Goal: Task Accomplishment & Management: Manage account settings

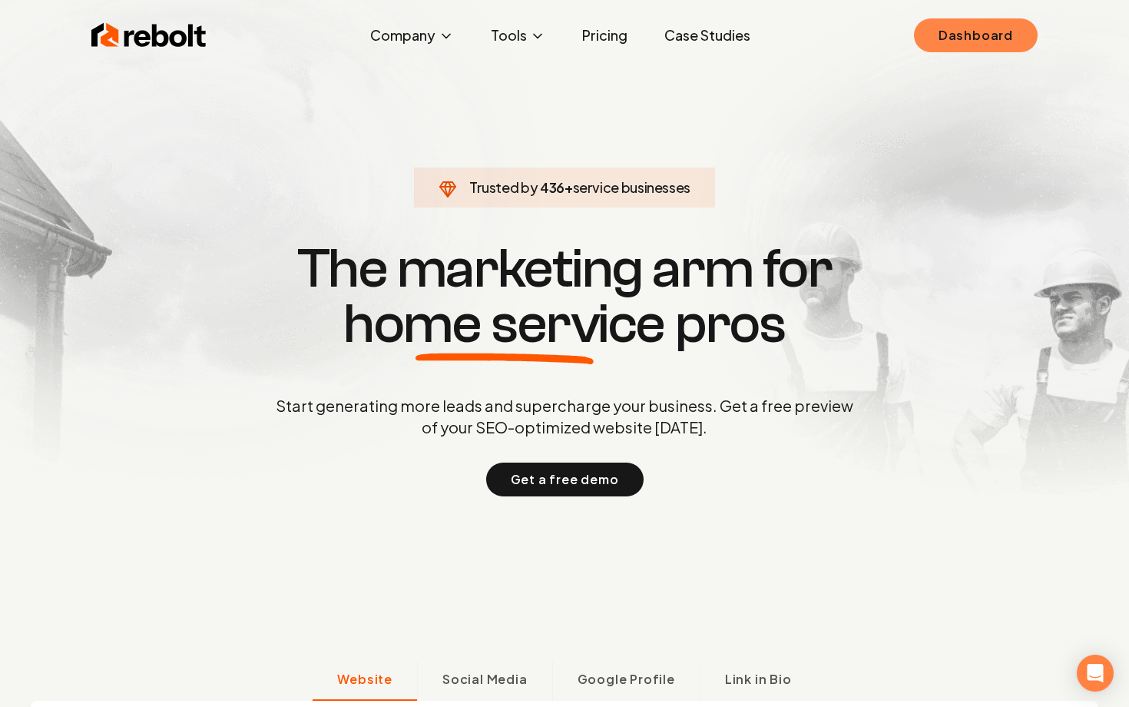
click at [960, 35] on link "Dashboard" at bounding box center [976, 35] width 124 height 34
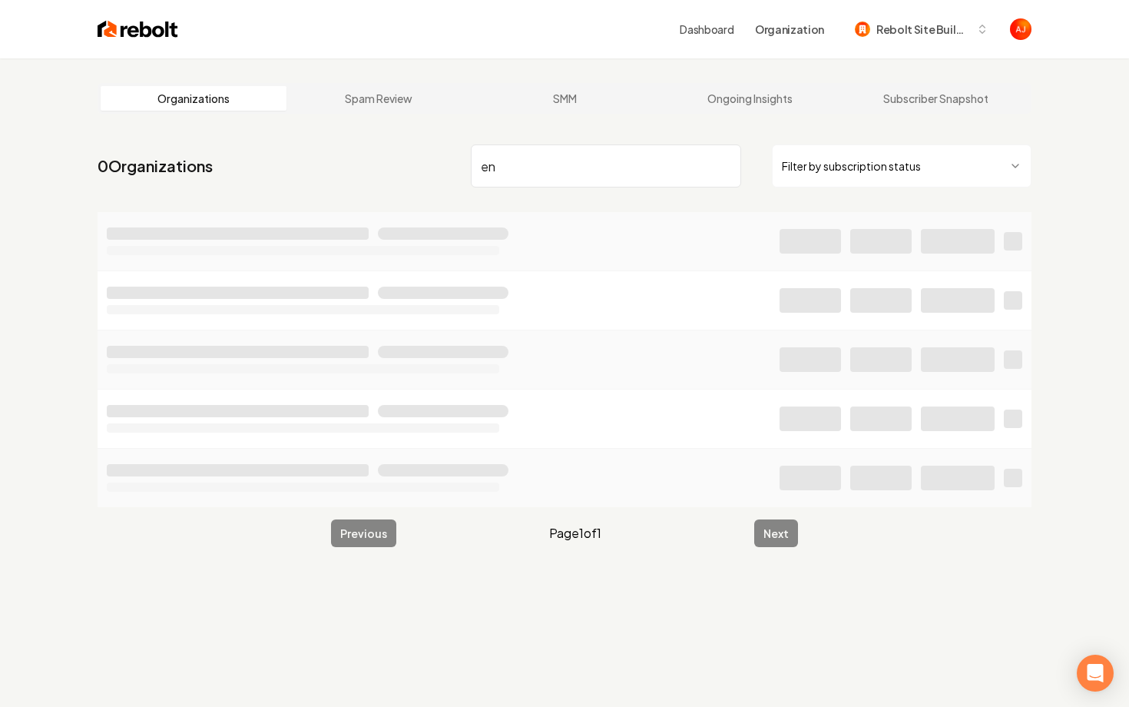
type input "e"
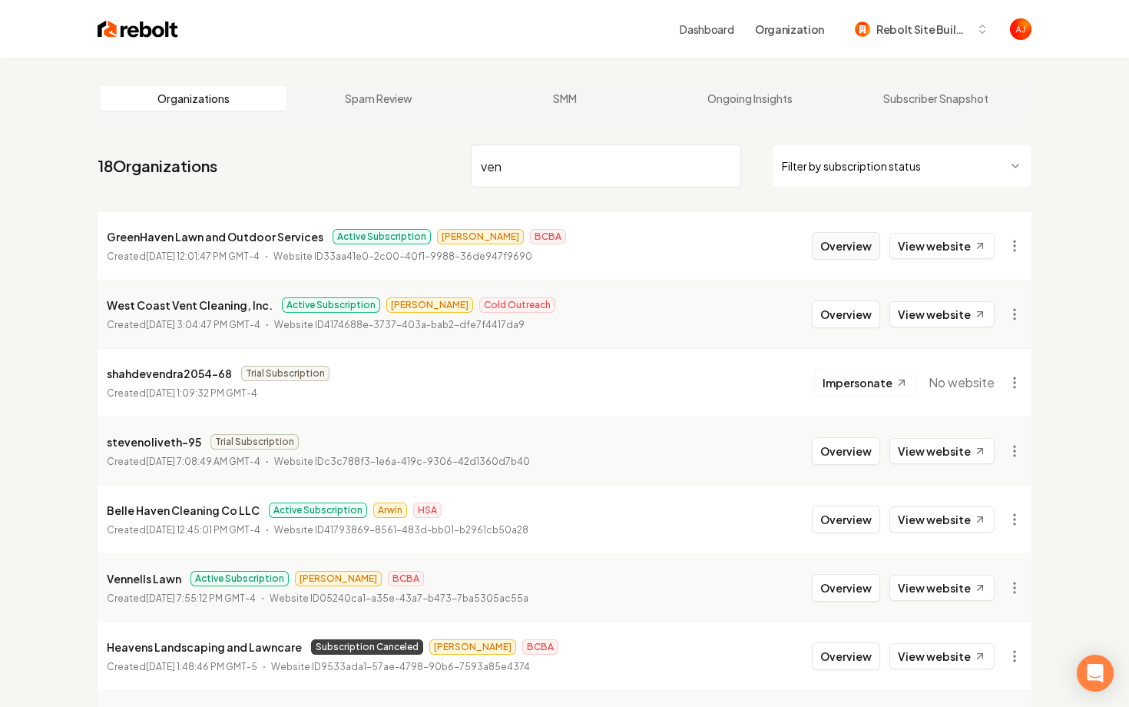
type input "ven"
click at [836, 242] on button "Overview" at bounding box center [846, 246] width 68 height 28
type input "ven"
click at [841, 583] on button "Overview" at bounding box center [846, 588] width 68 height 28
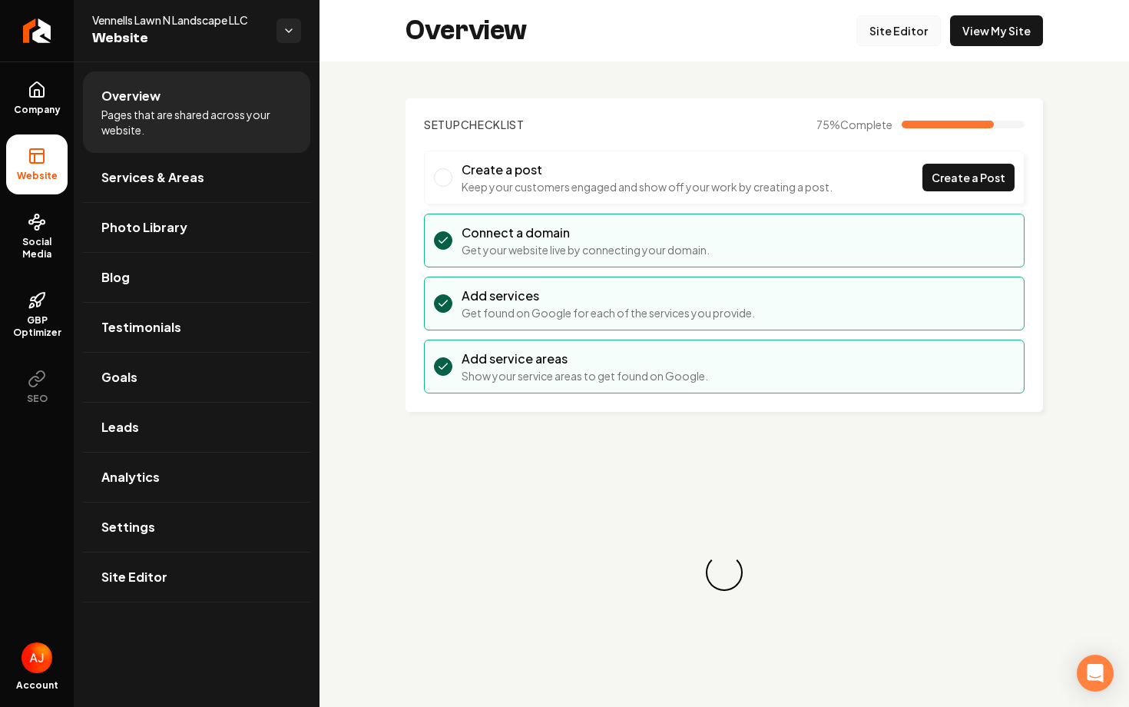
click at [912, 37] on link "Site Editor" at bounding box center [899, 30] width 85 height 31
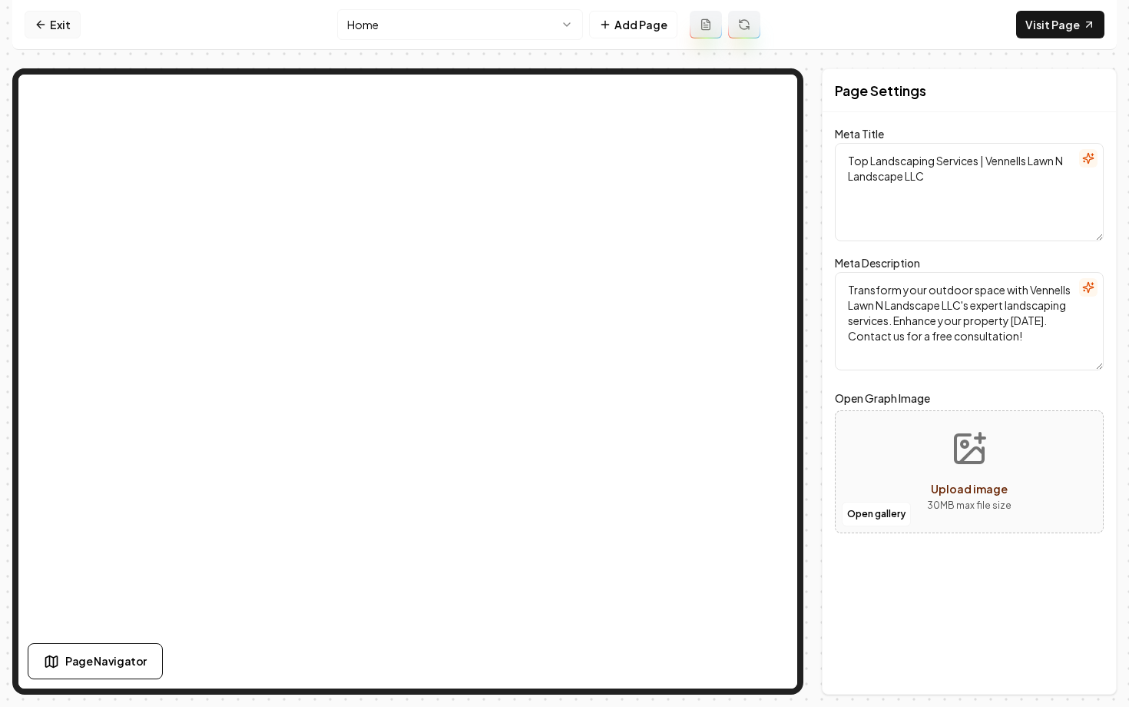
click at [46, 20] on icon at bounding box center [41, 24] width 12 height 12
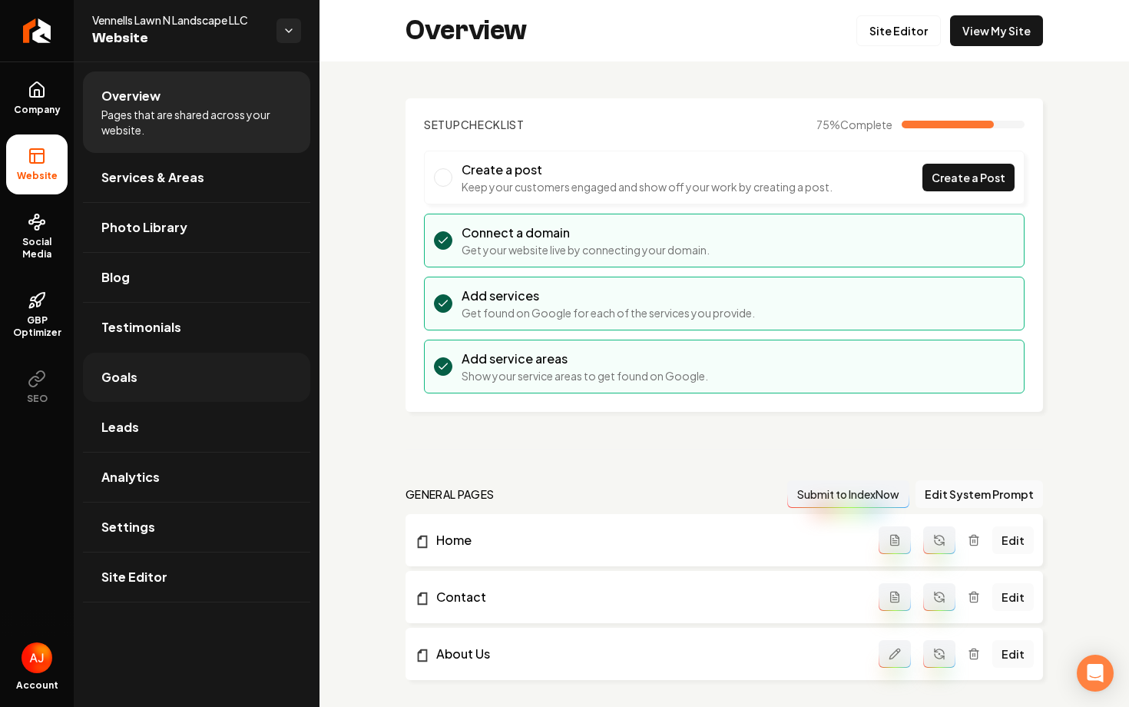
click at [157, 380] on link "Goals" at bounding box center [196, 377] width 227 height 49
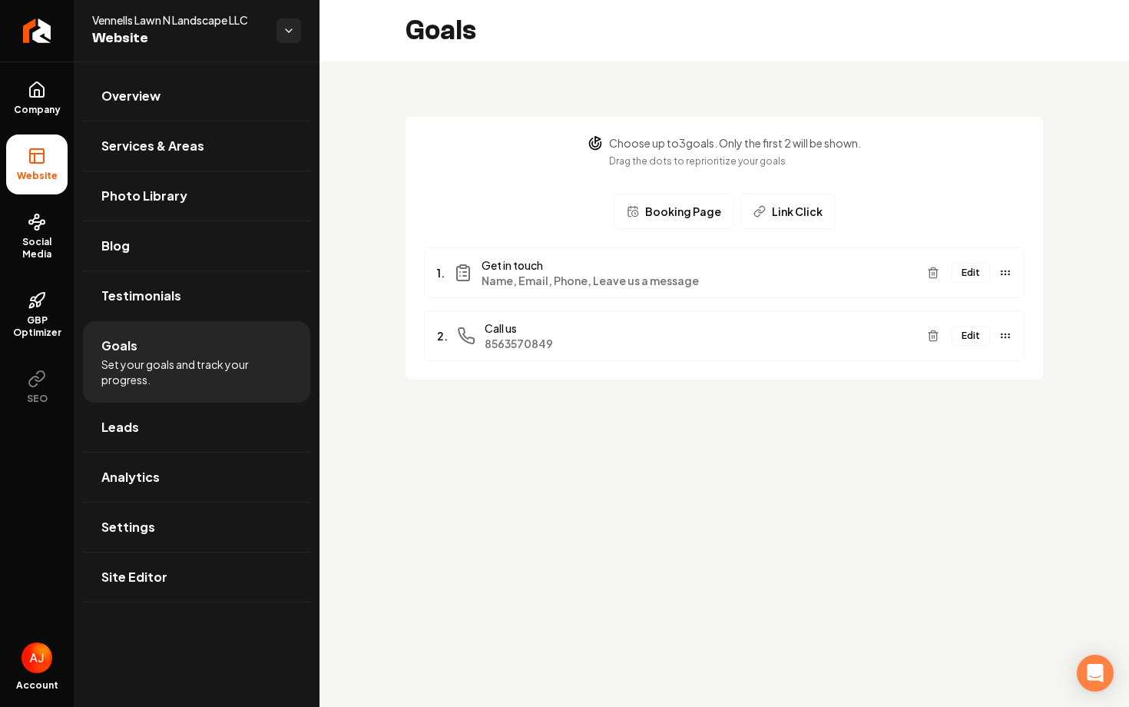
click at [689, 217] on span "Booking Page" at bounding box center [683, 211] width 76 height 15
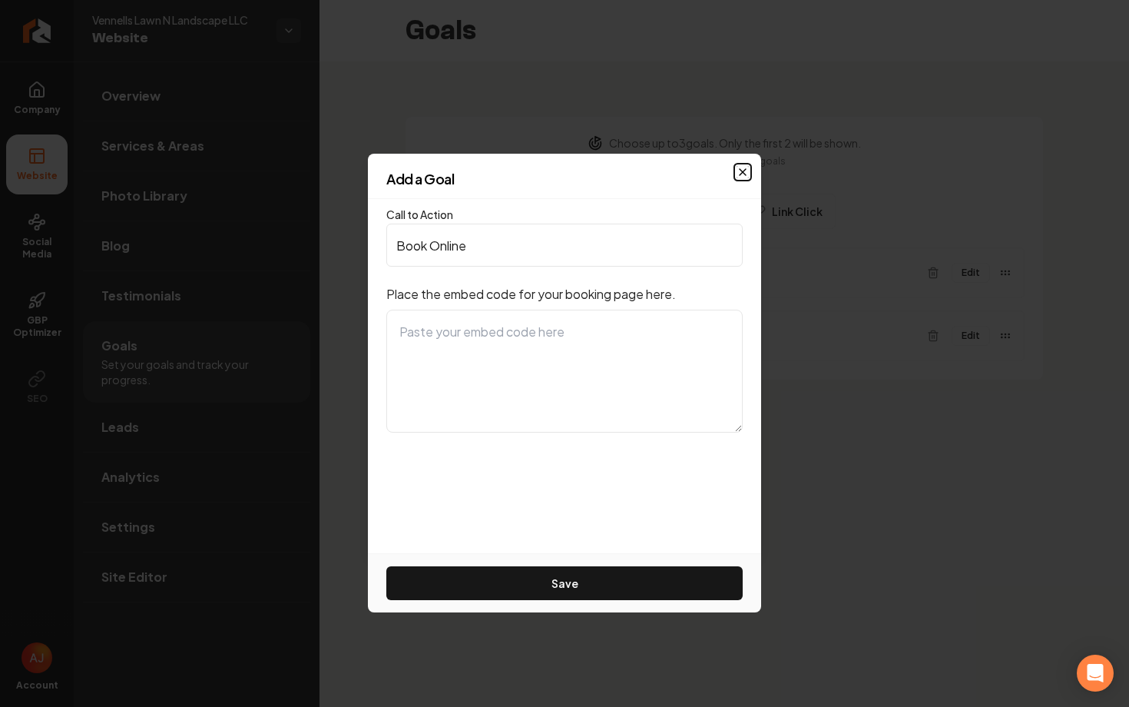
click at [748, 166] on icon "button" at bounding box center [743, 172] width 12 height 12
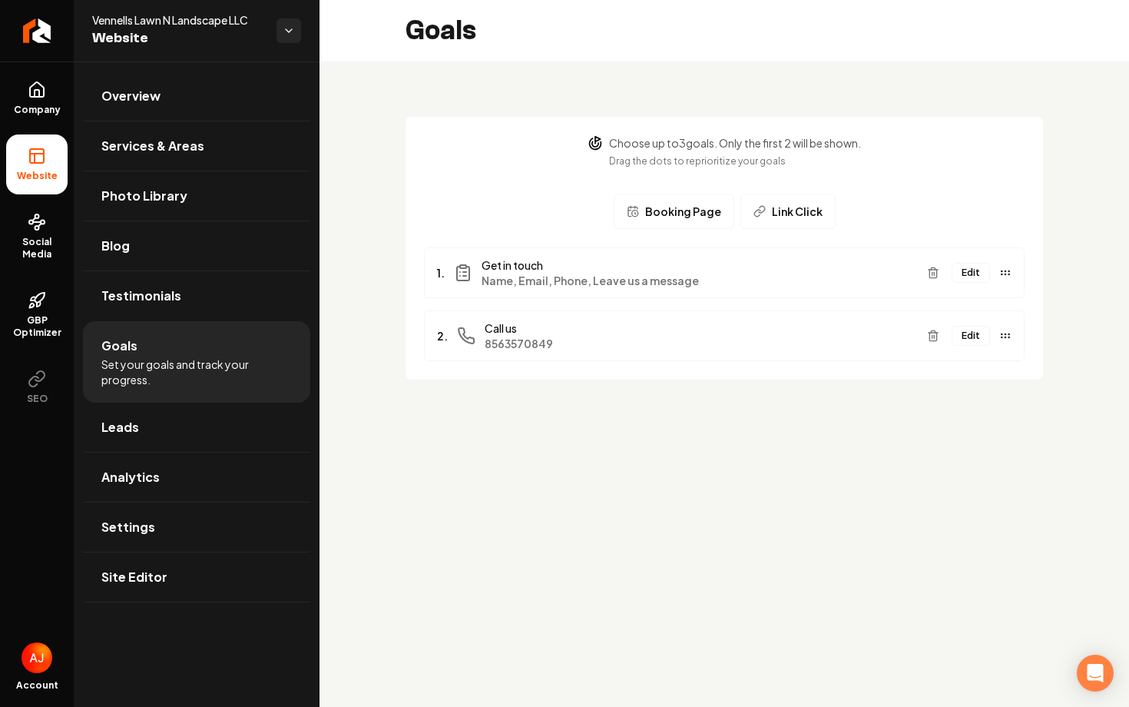
click at [786, 207] on span "Link Click" at bounding box center [797, 211] width 51 height 15
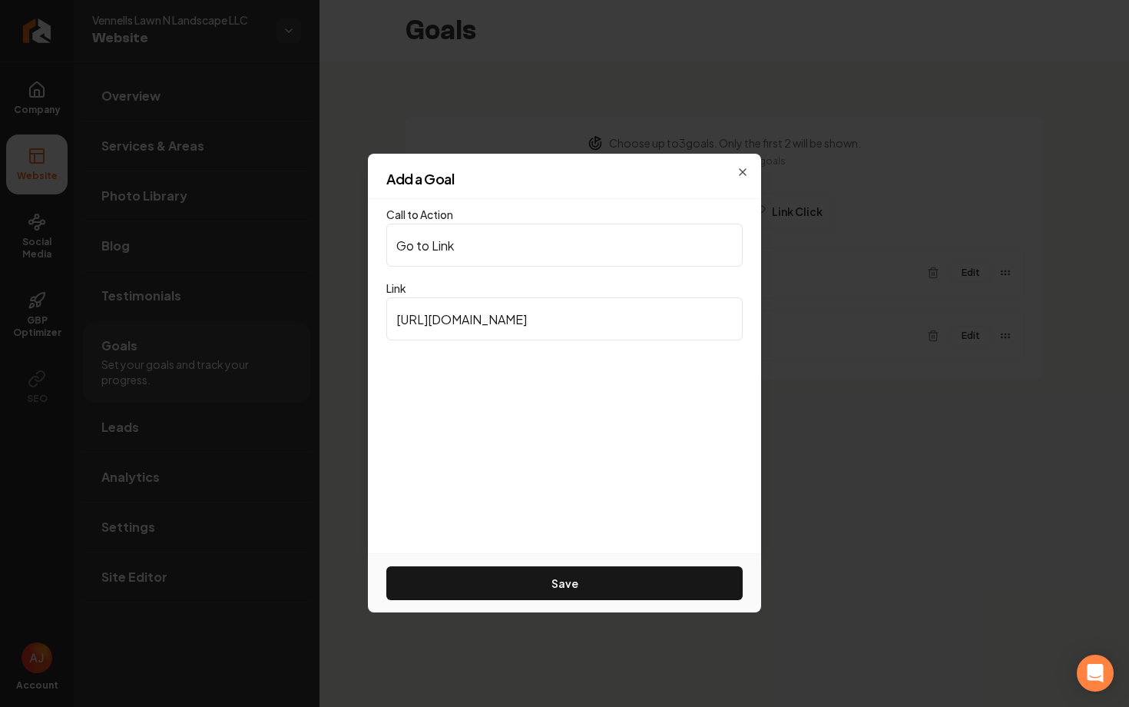
click at [610, 312] on input "[URL][DOMAIN_NAME]" at bounding box center [564, 318] width 357 height 43
paste input "Fresh Cleaning Services"
type input "Fresh Cleaning Services"
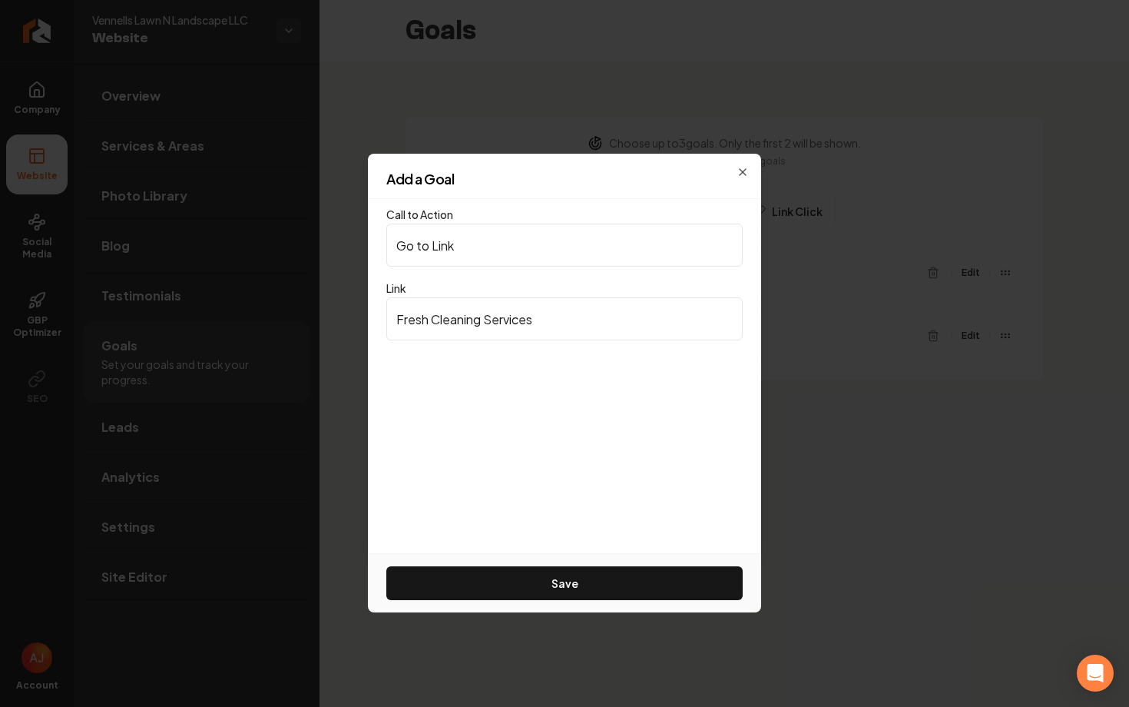
drag, startPoint x: 611, startPoint y: 315, endPoint x: 333, endPoint y: 304, distance: 277.6
click at [336, 304] on body "Company Website Social Media GBP Optimizer SEO Account Vennells Lawn N Landscap…" at bounding box center [564, 353] width 1129 height 707
paste input "[URL][DOMAIN_NAME]"
type input "[URL][DOMAIN_NAME]"
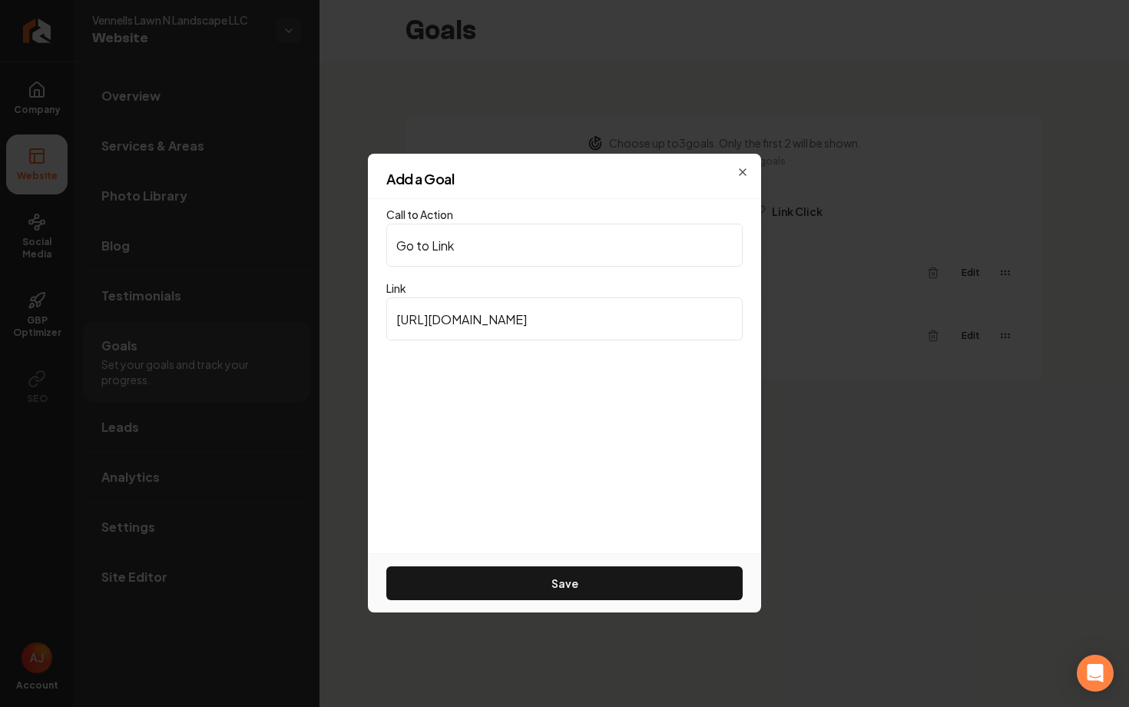
scroll to position [0, 0]
click at [639, 602] on div "Save" at bounding box center [564, 582] width 393 height 59
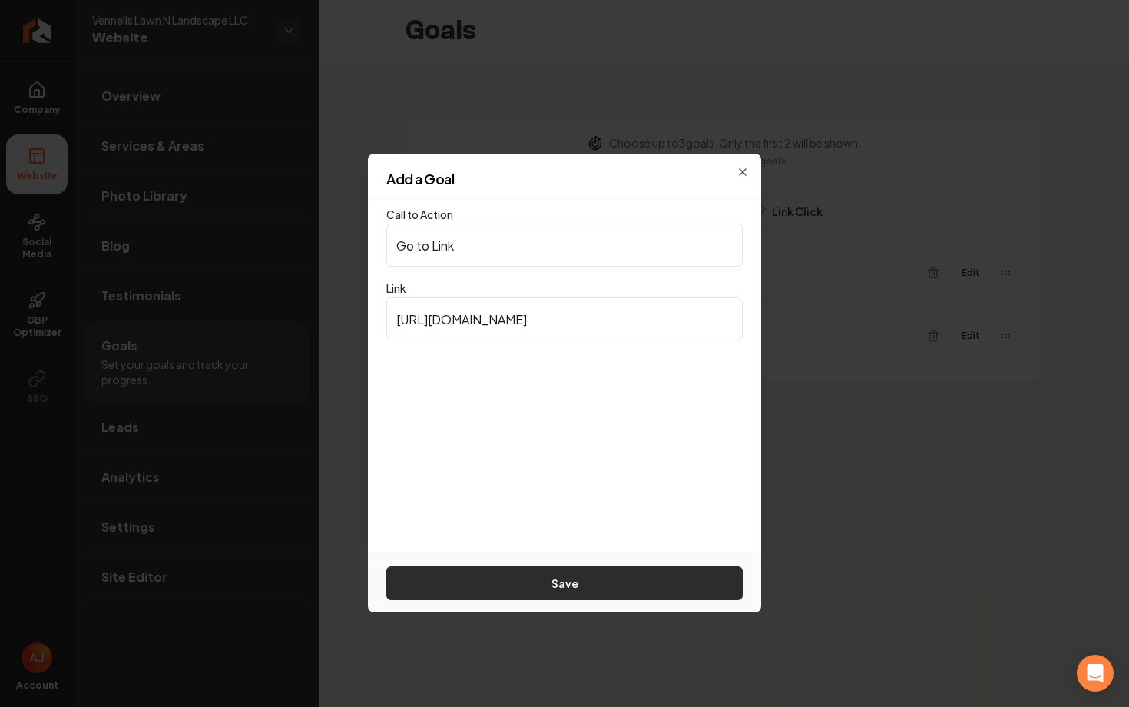
click at [635, 592] on button "Save" at bounding box center [564, 583] width 357 height 34
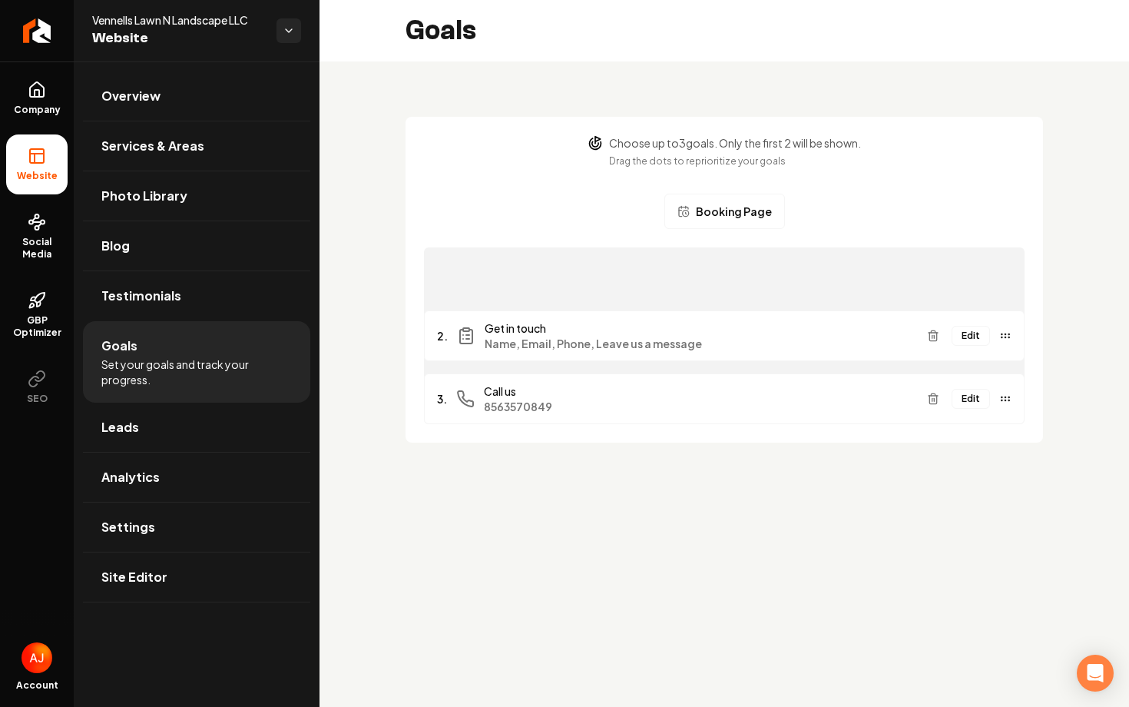
drag, startPoint x: 1005, startPoint y: 400, endPoint x: 914, endPoint y: 236, distance: 187.5
click at [914, 235] on section "Choose up to 3 goals. Only the first 2 will be shown. Drag the dots to repriori…" at bounding box center [725, 280] width 638 height 326
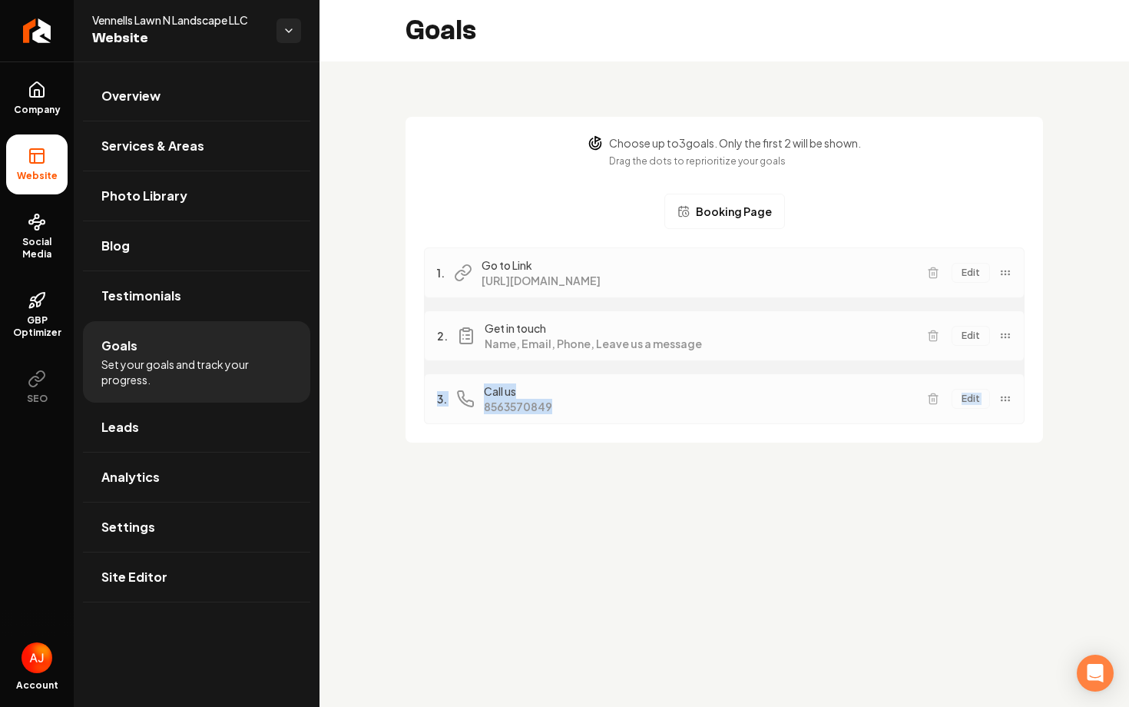
drag, startPoint x: 1007, startPoint y: 337, endPoint x: 1009, endPoint y: 402, distance: 65.3
click at [1008, 402] on div "1. Go to Link [URL][DOMAIN_NAME] Edit 2. Get in touch Name, Email, Phone, Leave…" at bounding box center [724, 335] width 601 height 177
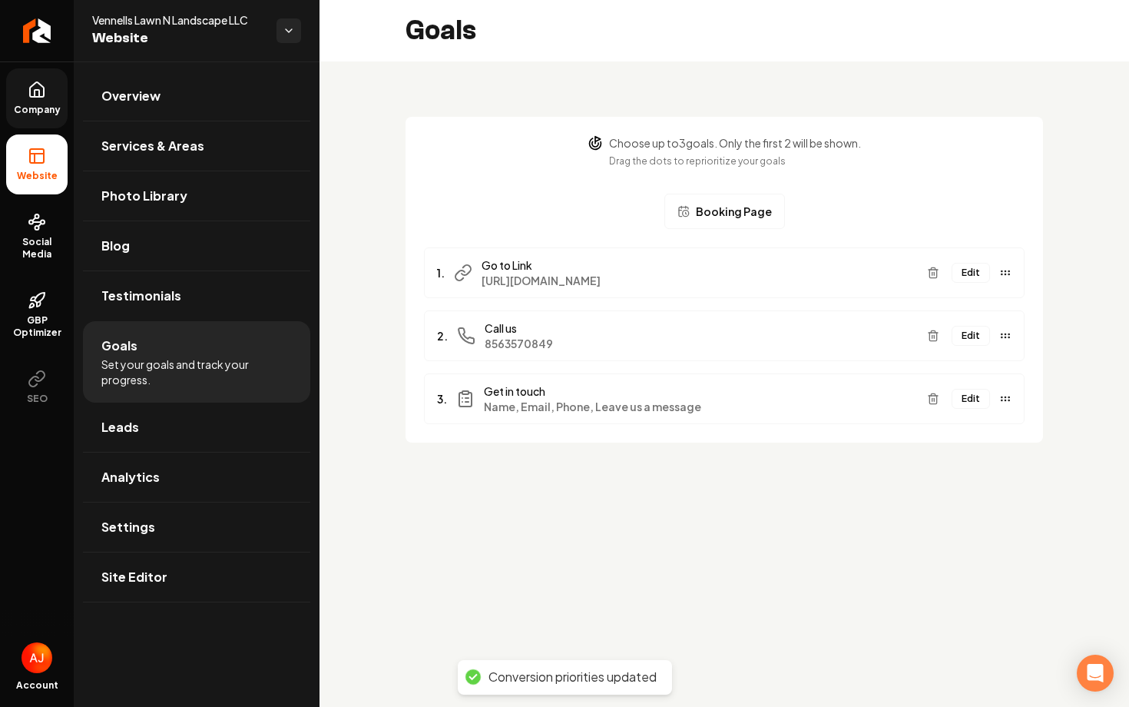
click at [33, 82] on icon at bounding box center [37, 90] width 18 height 18
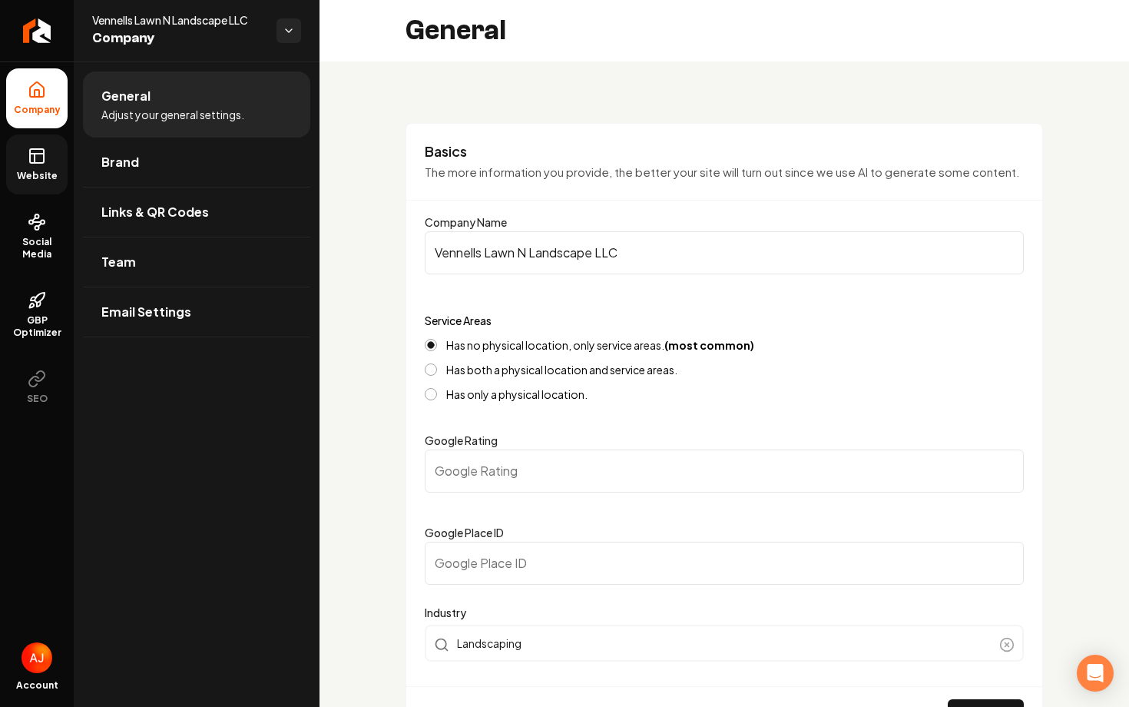
click at [28, 171] on span "Website" at bounding box center [37, 176] width 53 height 12
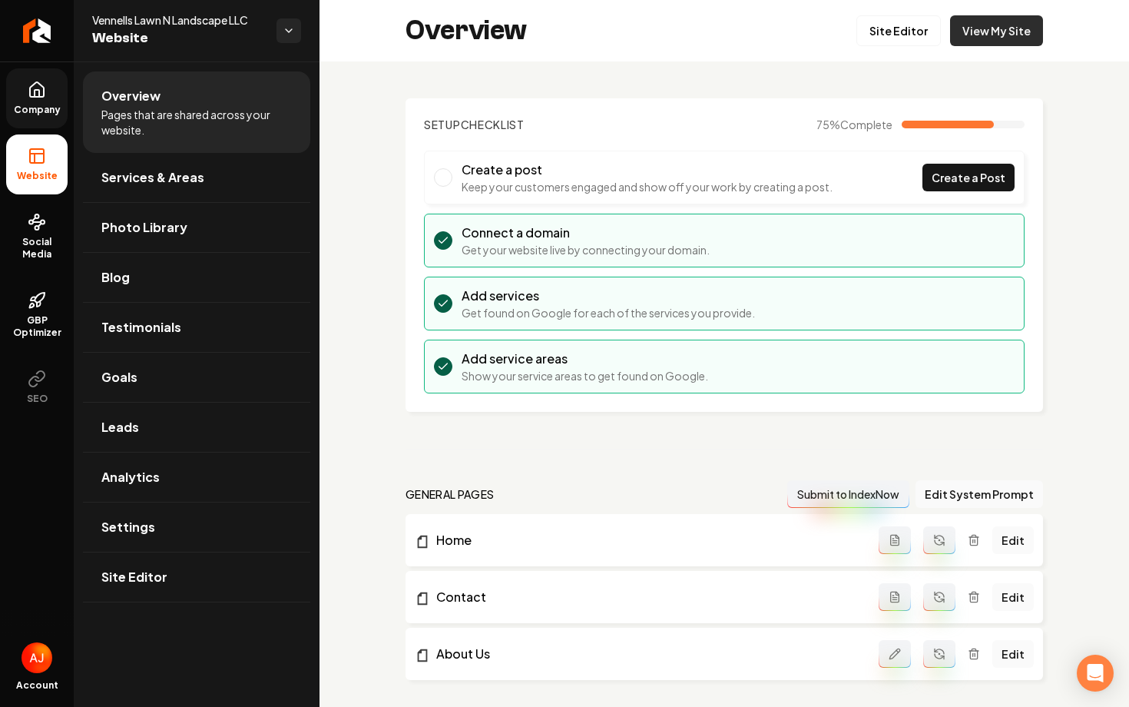
click at [980, 26] on link "View My Site" at bounding box center [996, 30] width 93 height 31
click at [128, 364] on link "Goals" at bounding box center [196, 377] width 227 height 49
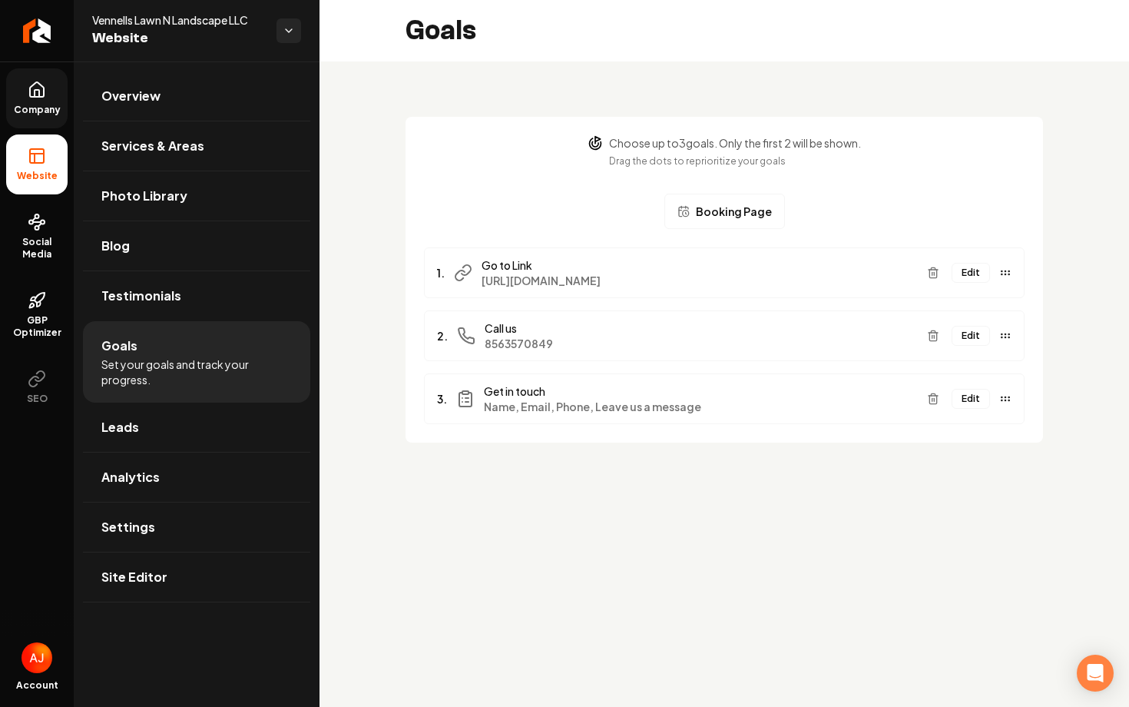
click at [960, 273] on button "Edit" at bounding box center [971, 273] width 38 height 20
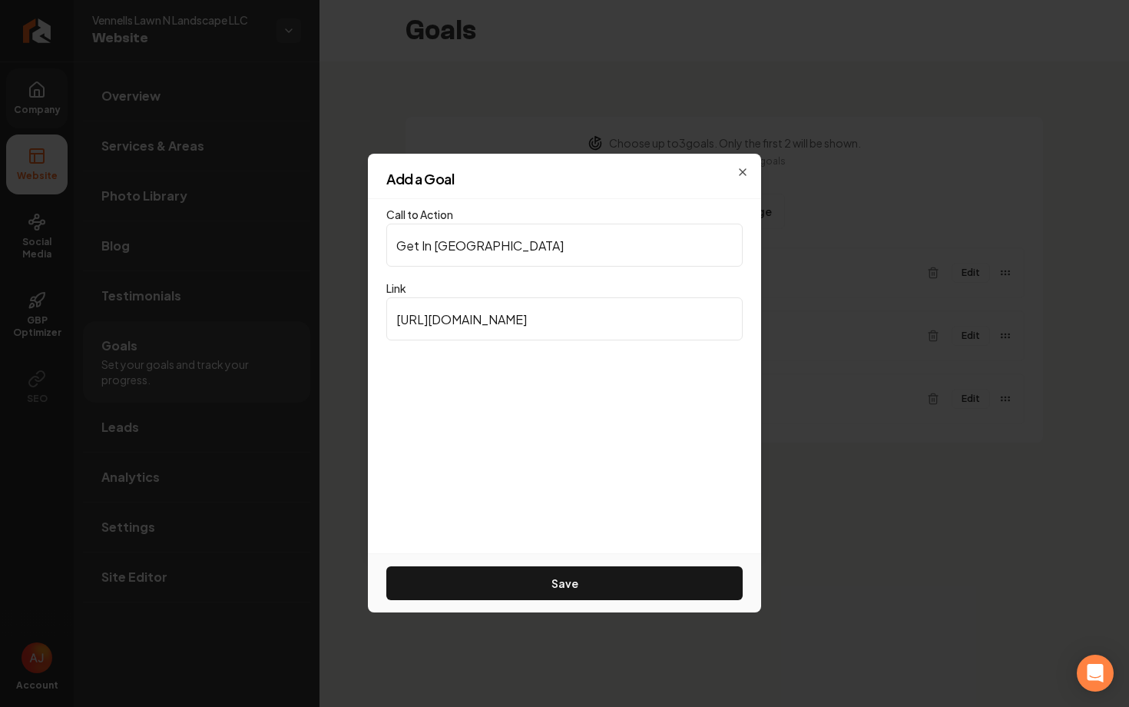
type input "Get In Touch"
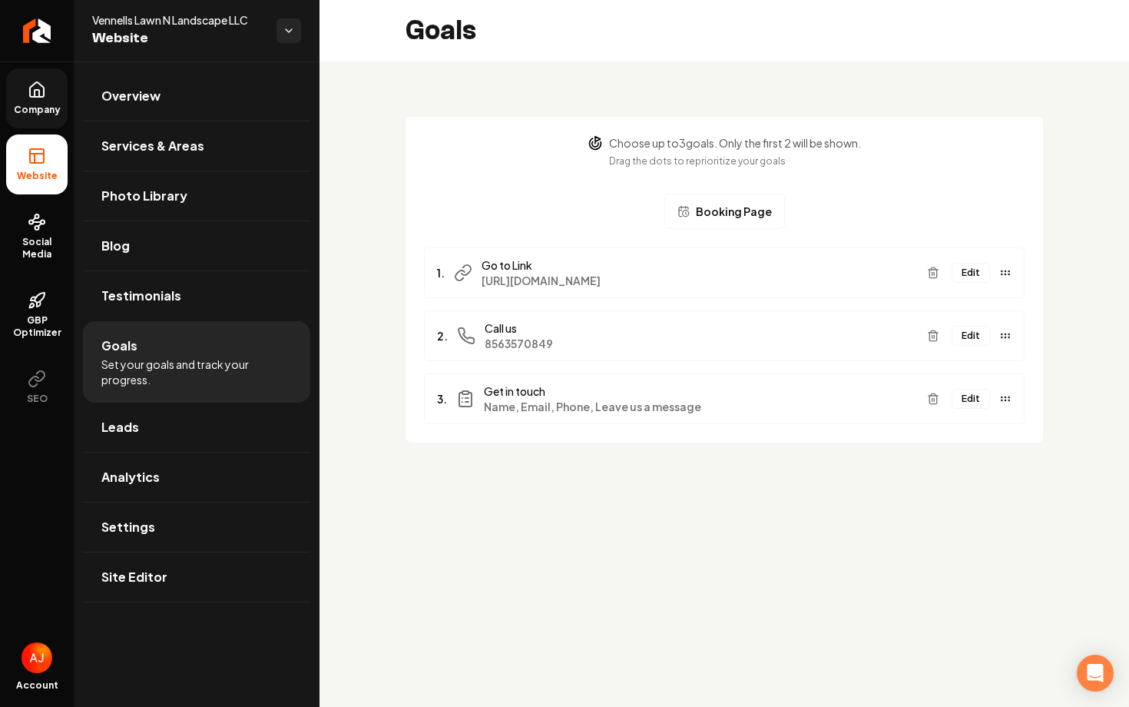
click at [969, 274] on button "Edit" at bounding box center [971, 273] width 38 height 20
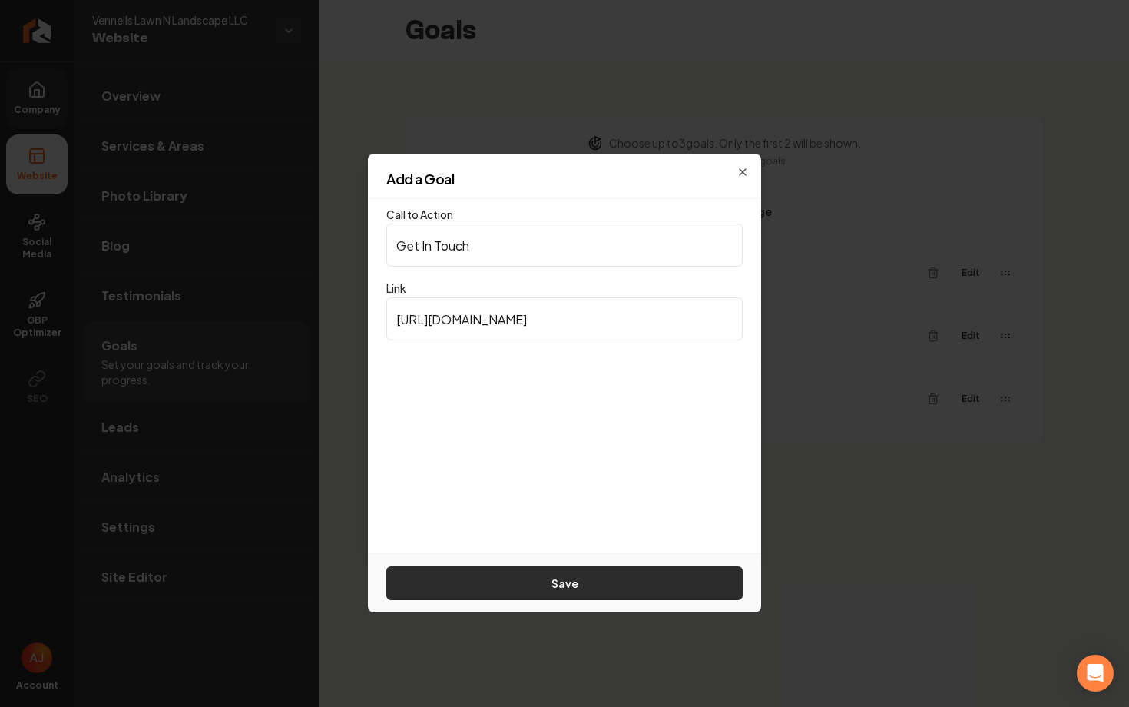
type input "Get In Touch"
click at [493, 578] on button "Save" at bounding box center [564, 583] width 357 height 34
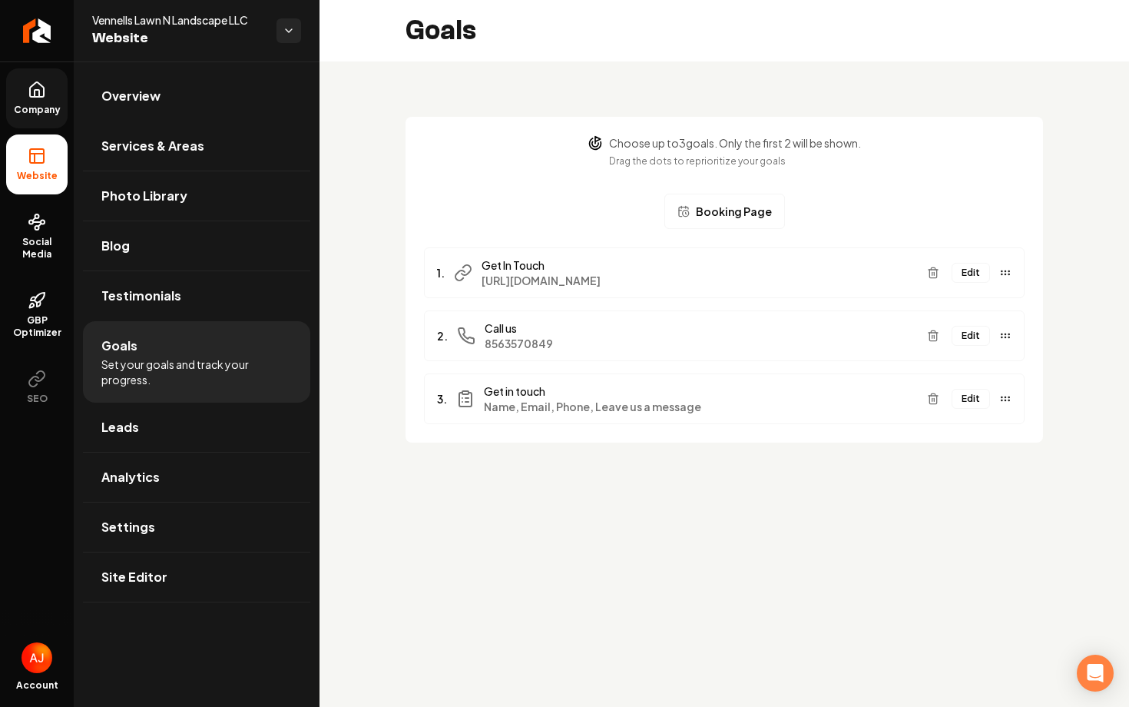
click at [51, 102] on link "Company" at bounding box center [36, 98] width 61 height 60
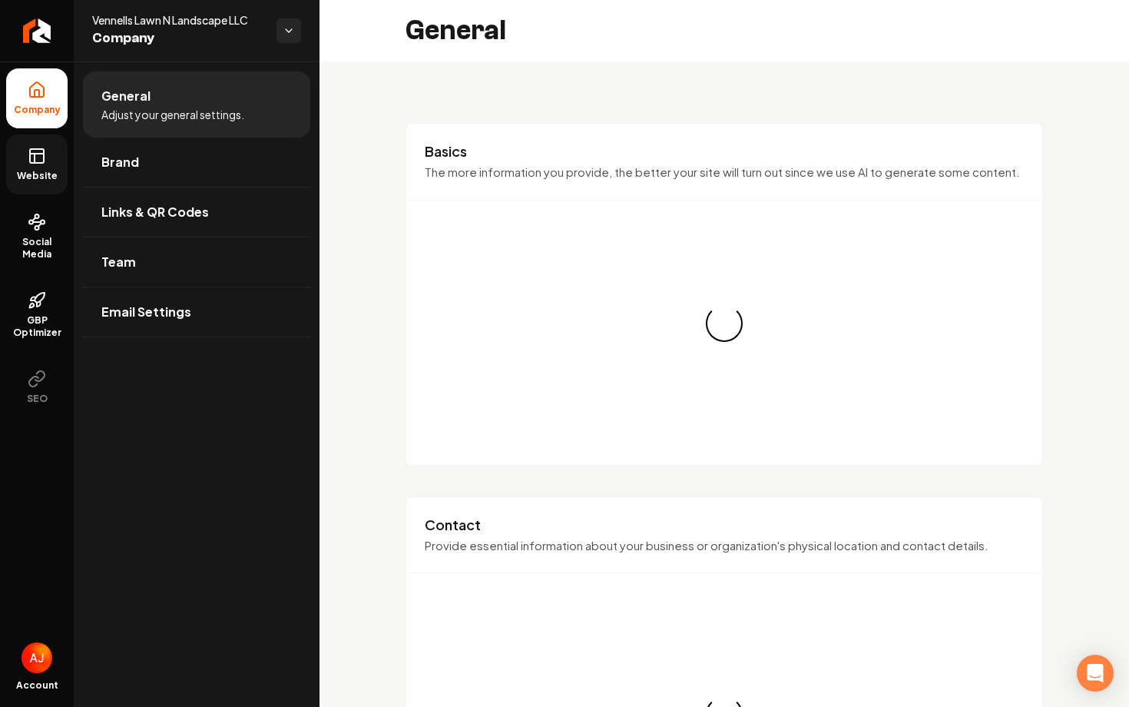
click at [40, 168] on link "Website" at bounding box center [36, 164] width 61 height 60
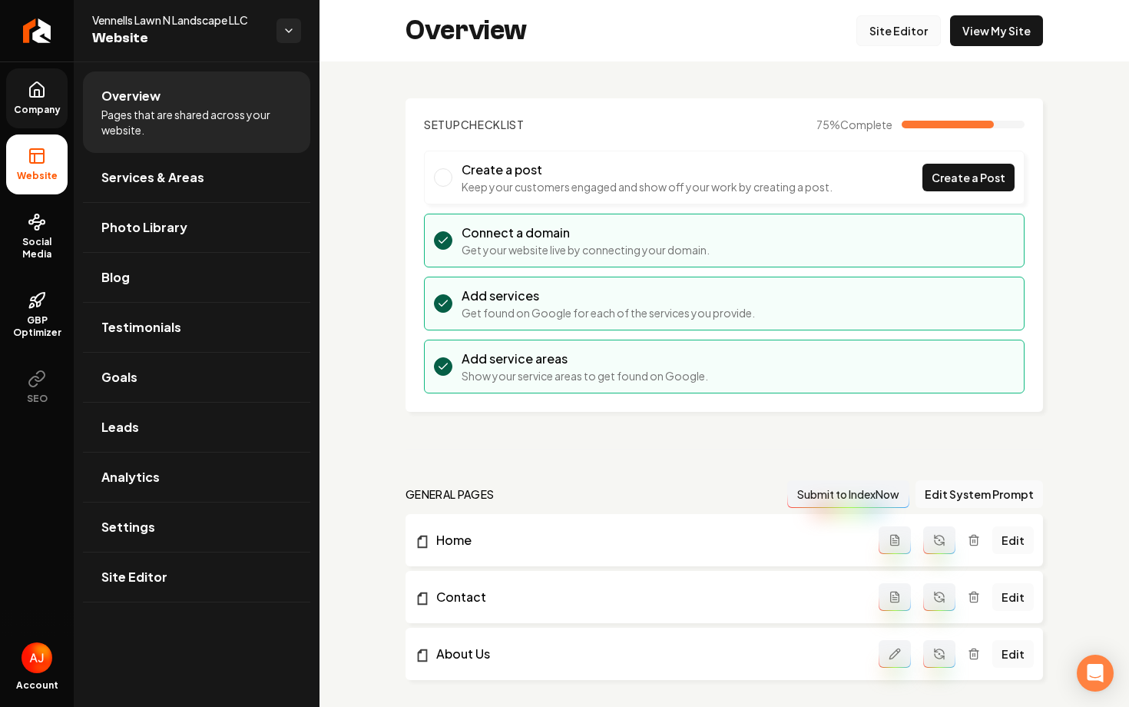
click at [900, 41] on link "Site Editor" at bounding box center [899, 30] width 85 height 31
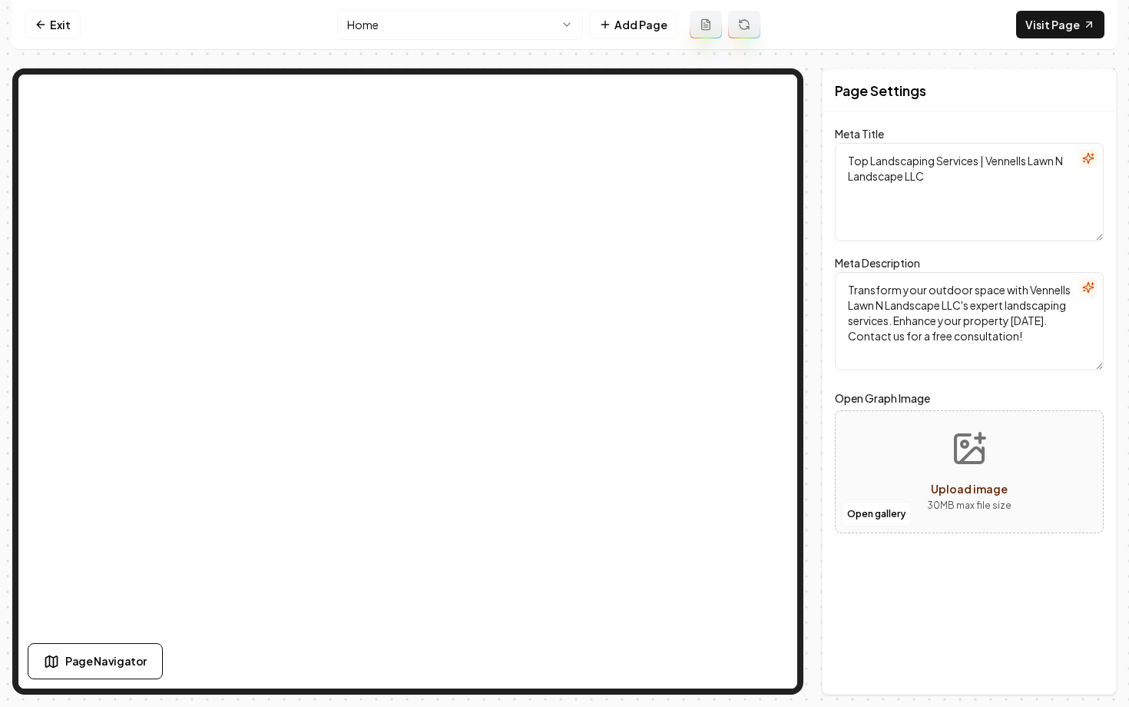
click at [412, 31] on html "Computer Required This feature is only available on a computer. Please switch t…" at bounding box center [564, 353] width 1129 height 707
click at [45, 40] on nav "Exit Contact Add Page Visit Page" at bounding box center [564, 25] width 1105 height 50
click at [45, 37] on link "Exit" at bounding box center [53, 25] width 56 height 28
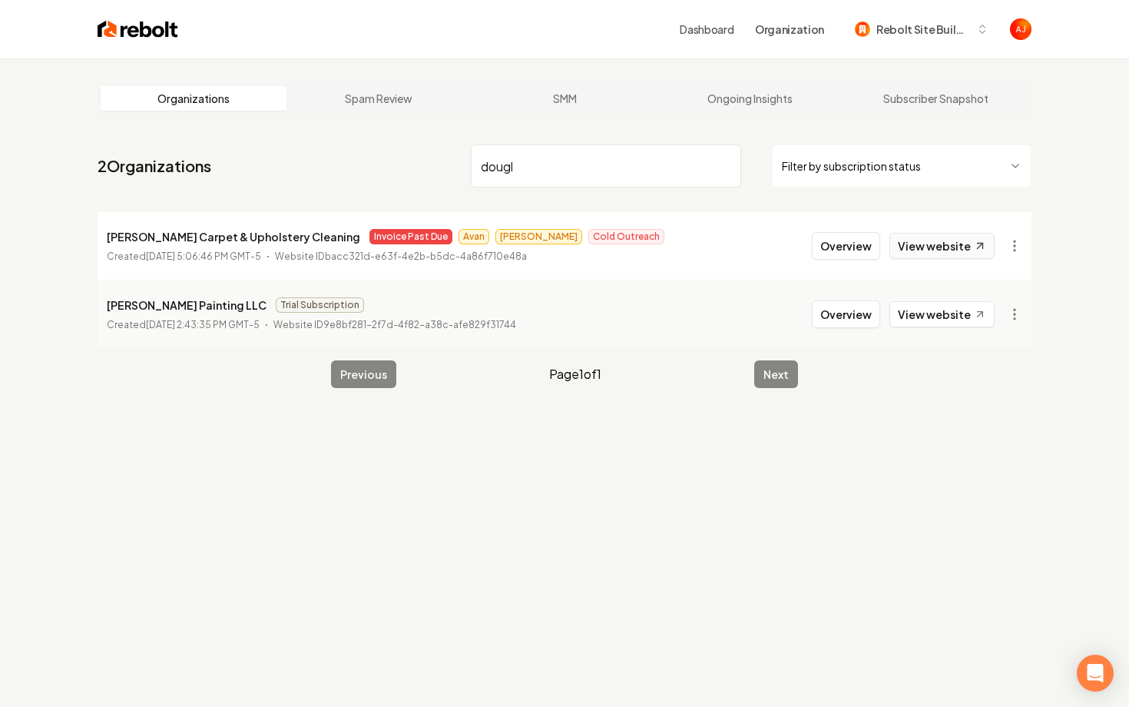
type input "dougl"
click at [928, 248] on link "View website" at bounding box center [942, 246] width 105 height 26
click at [846, 249] on button "Overview" at bounding box center [846, 246] width 68 height 28
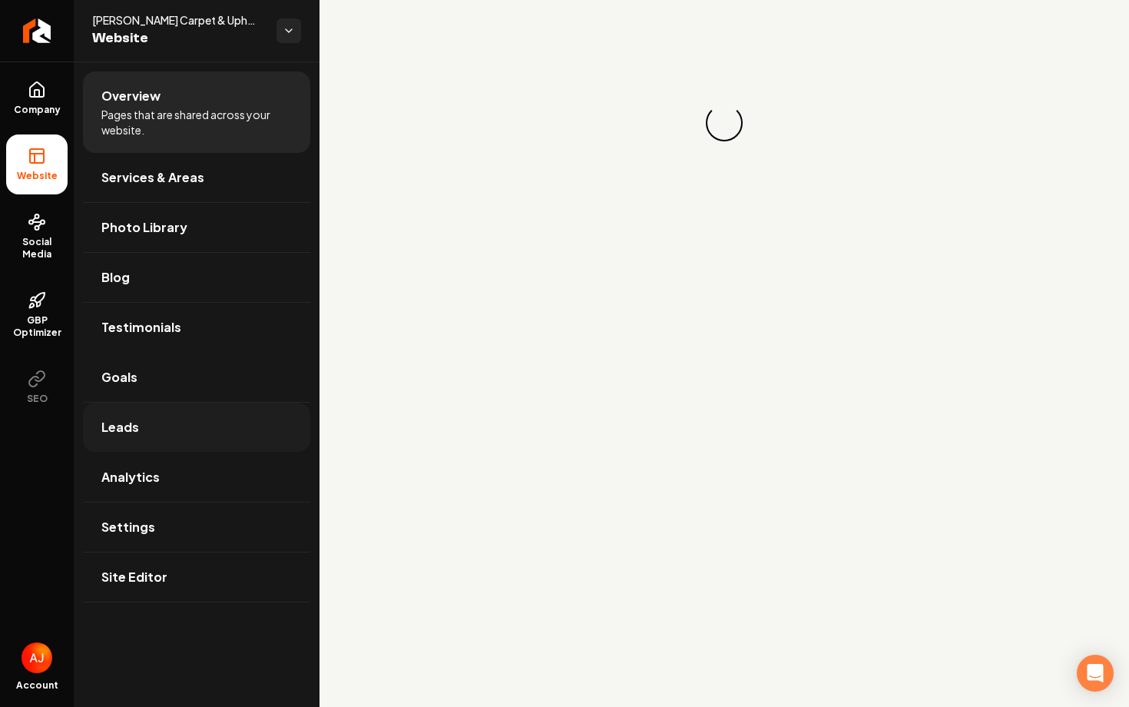
click at [164, 431] on link "Leads" at bounding box center [196, 427] width 227 height 49
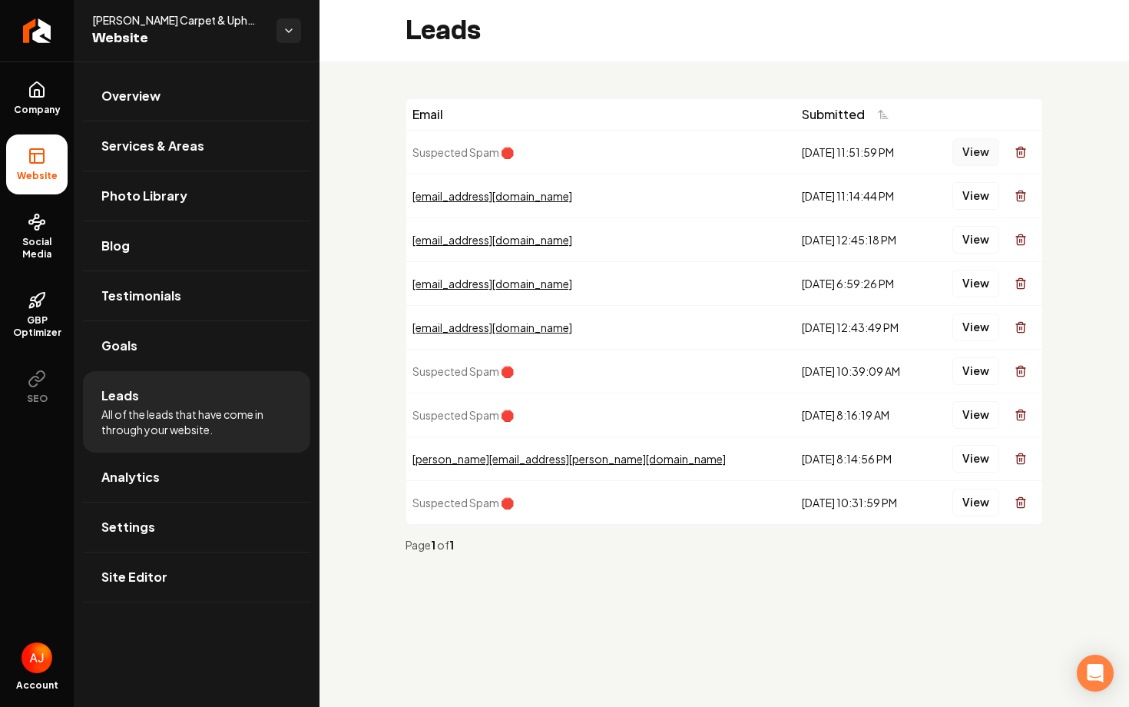
click at [979, 154] on button "View" at bounding box center [976, 152] width 47 height 28
click at [43, 316] on span "GBP Optimizer" at bounding box center [36, 326] width 61 height 25
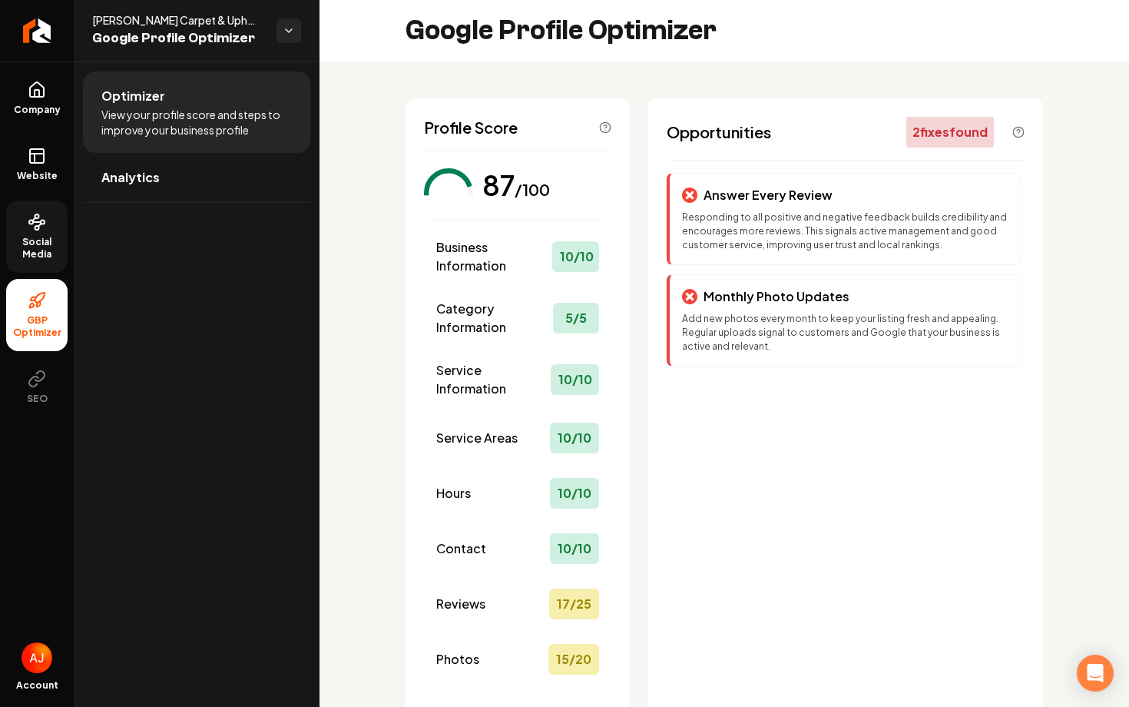
click at [28, 240] on span "Social Media" at bounding box center [36, 248] width 61 height 25
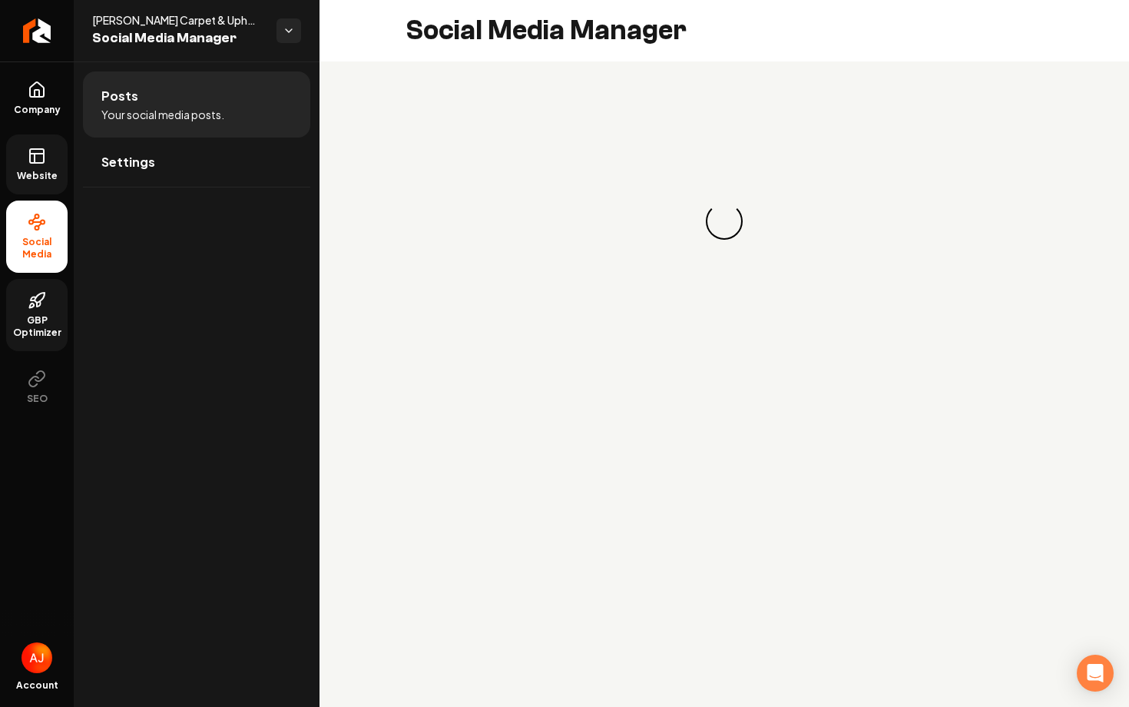
click at [51, 181] on span "Website" at bounding box center [37, 176] width 53 height 12
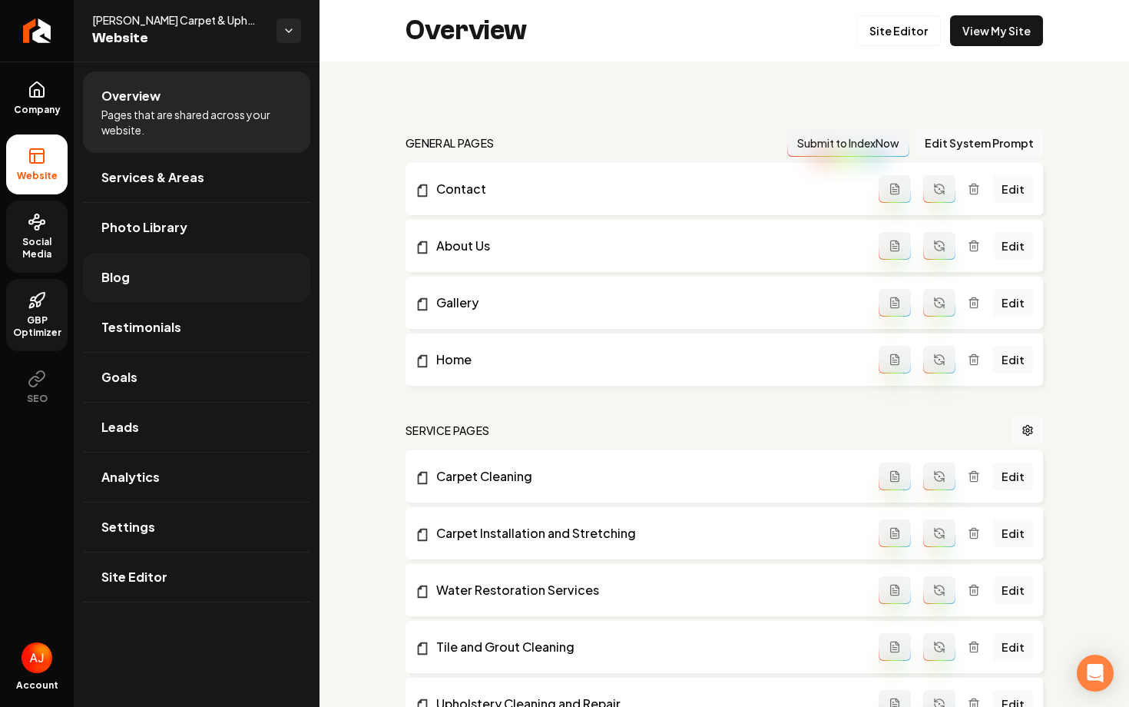
click at [141, 284] on link "Blog" at bounding box center [196, 277] width 227 height 49
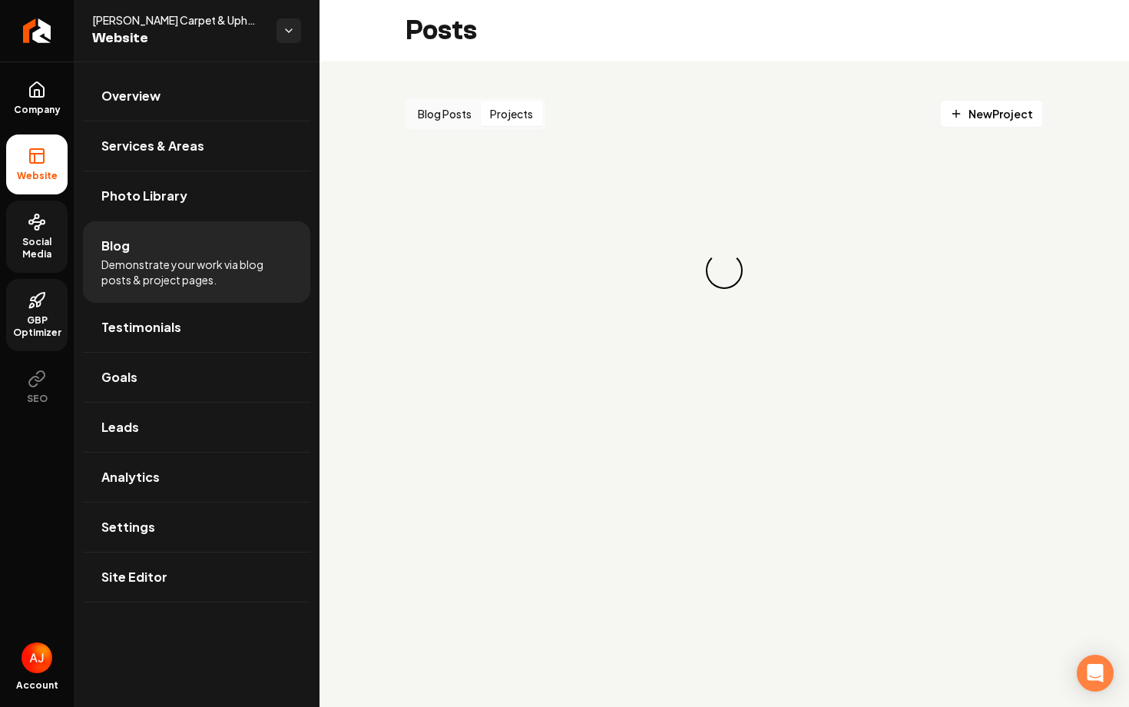
click at [509, 108] on button "Projects" at bounding box center [511, 113] width 61 height 25
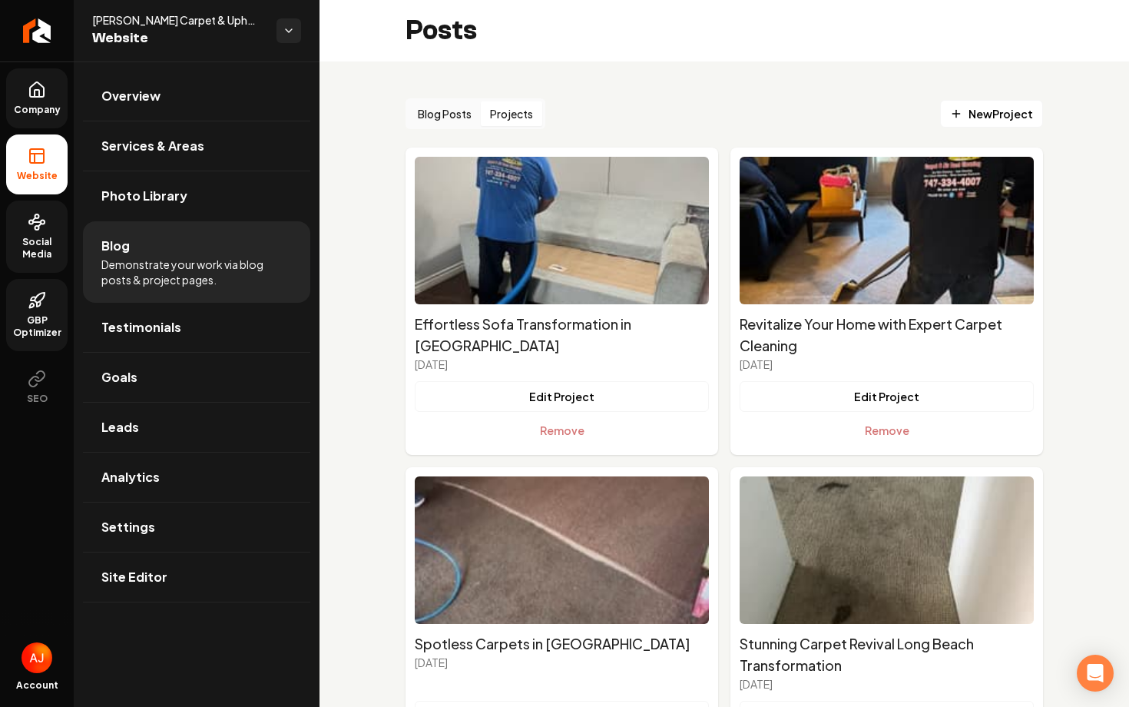
click at [55, 104] on span "Company" at bounding box center [37, 110] width 59 height 12
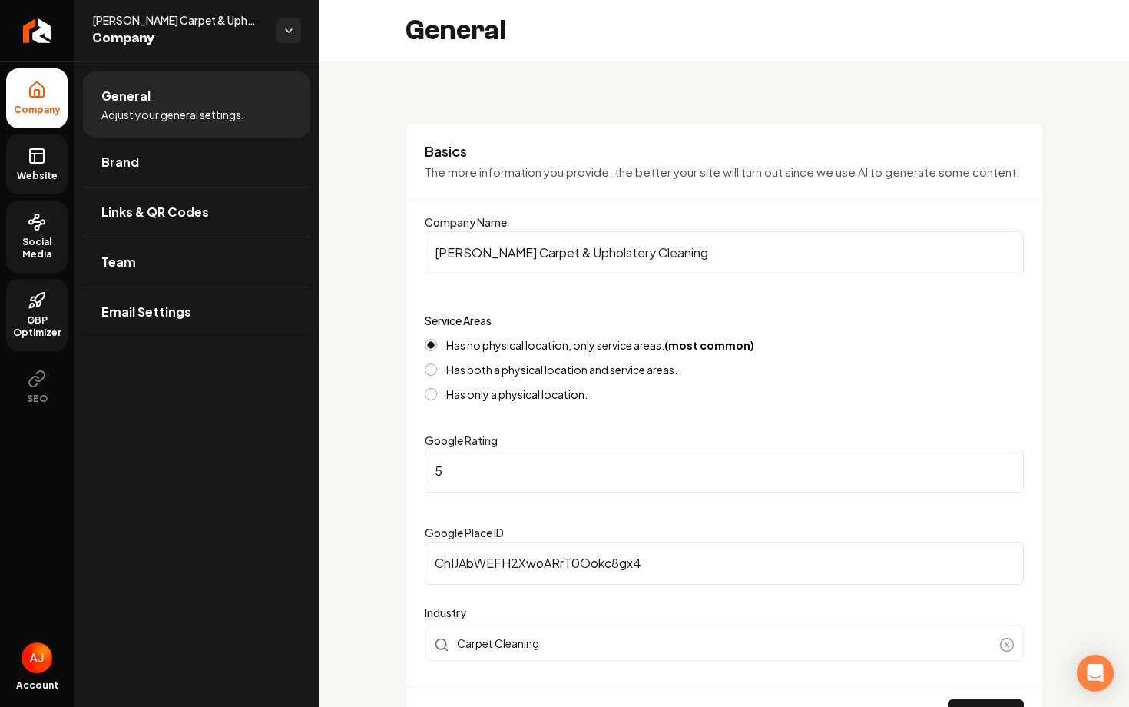
click at [34, 167] on link "Website" at bounding box center [36, 164] width 61 height 60
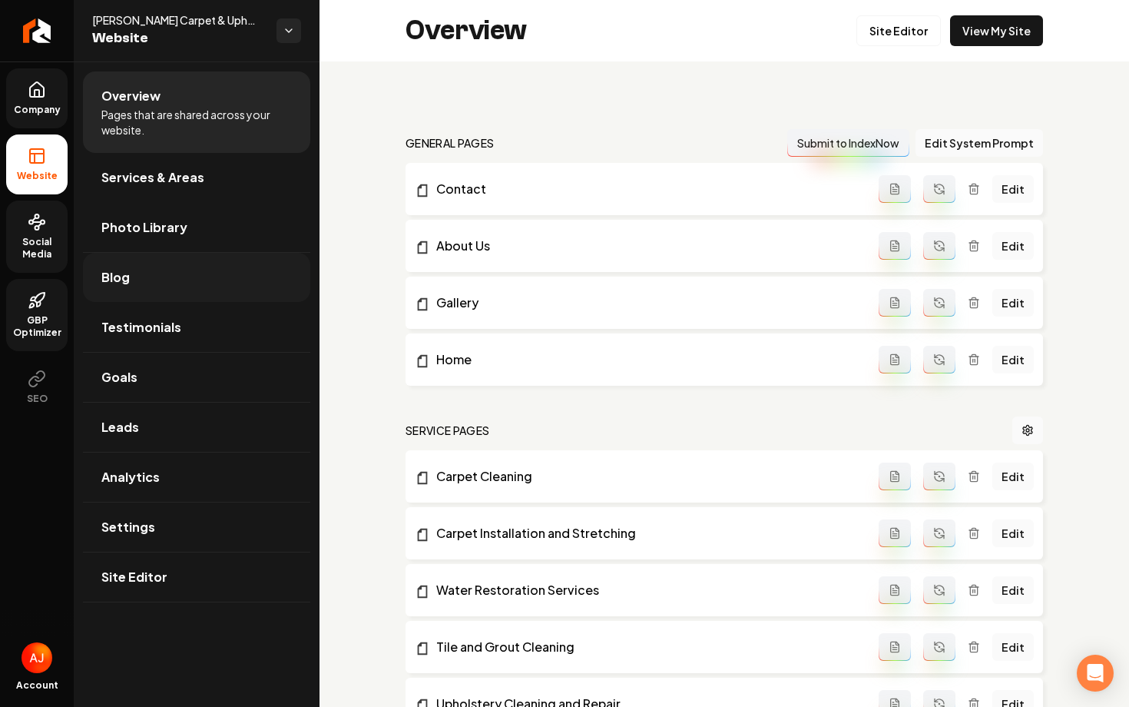
click at [137, 263] on link "Blog" at bounding box center [196, 277] width 227 height 49
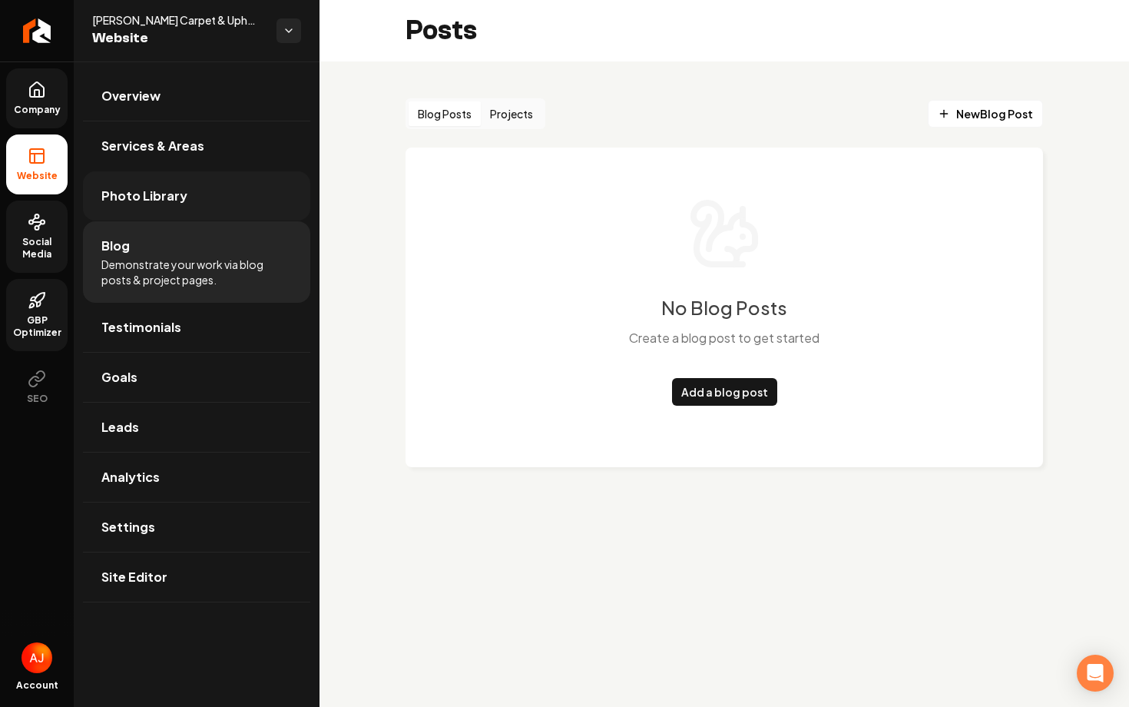
click at [166, 214] on link "Photo Library" at bounding box center [196, 195] width 227 height 49
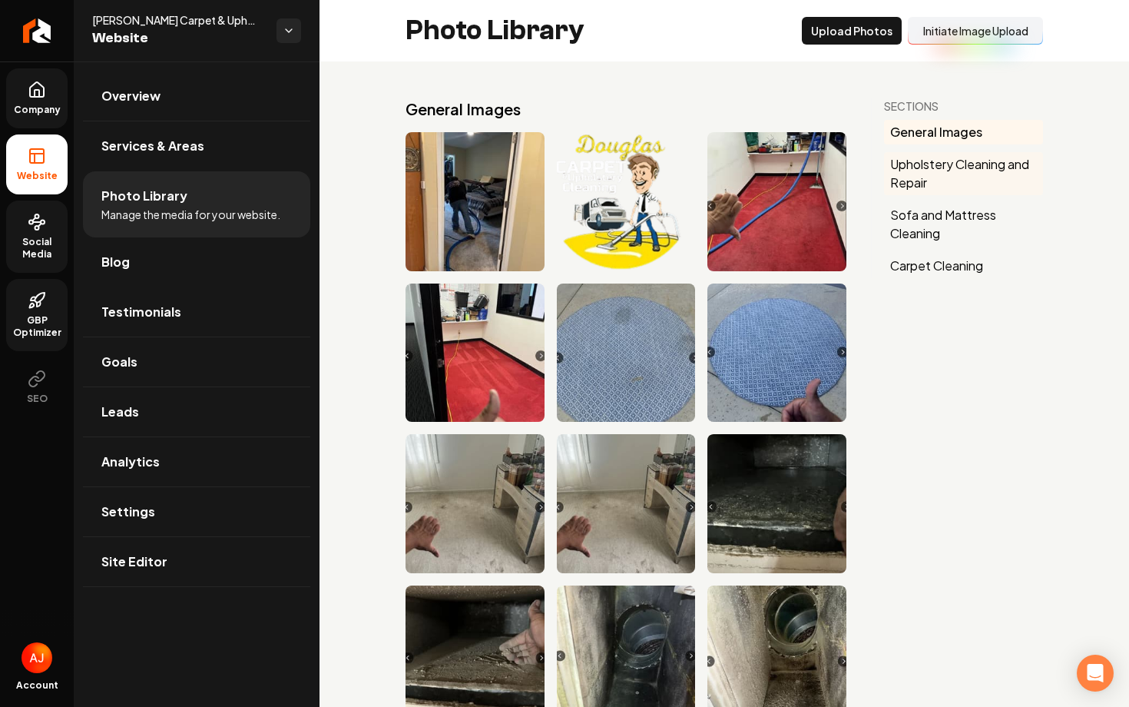
click at [924, 166] on button "Upholstery Cleaning and Repair" at bounding box center [963, 173] width 159 height 43
click at [975, 28] on button "Initiate Image Upload" at bounding box center [975, 31] width 135 height 28
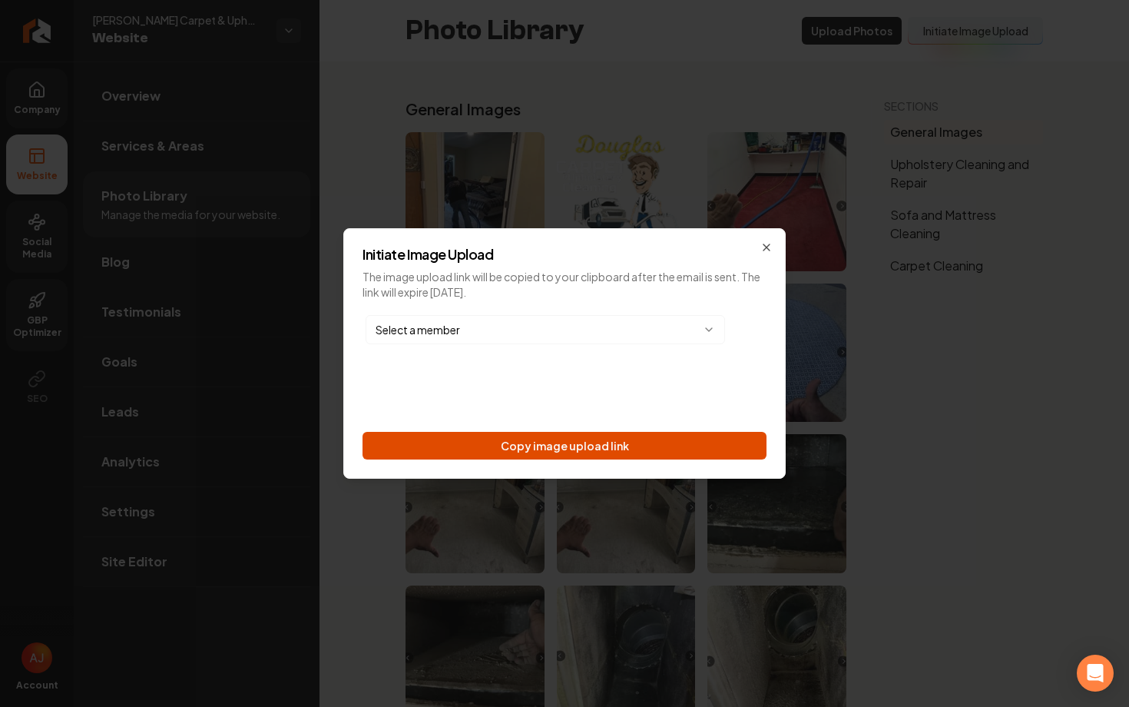
click at [691, 445] on button "Copy image upload link" at bounding box center [565, 446] width 404 height 28
